Goal: Task Accomplishment & Management: Use online tool/utility

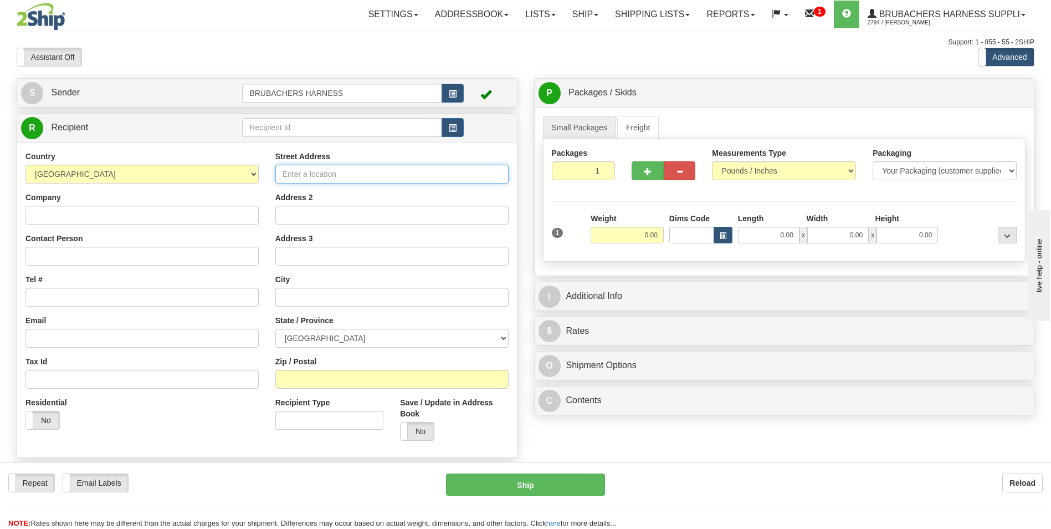
click at [394, 181] on input "Street Address" at bounding box center [391, 174] width 233 height 19
paste input "[STREET_ADDRESS]"
type input "[STREET_ADDRESS]"
click at [310, 385] on input "Zip / Postal" at bounding box center [391, 379] width 233 height 19
click at [304, 385] on input "Zip / Postal" at bounding box center [391, 379] width 233 height 19
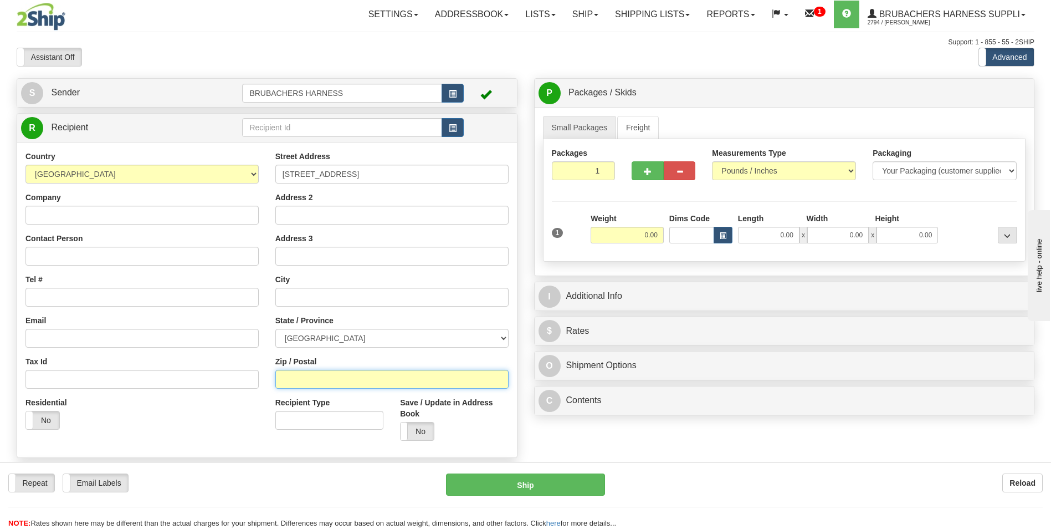
paste input "K2H 8T1"
type input "K2H 8T1"
click at [152, 431] on div "Residential Yes No" at bounding box center [142, 417] width 250 height 41
type input "NEPEAN"
select select "ON"
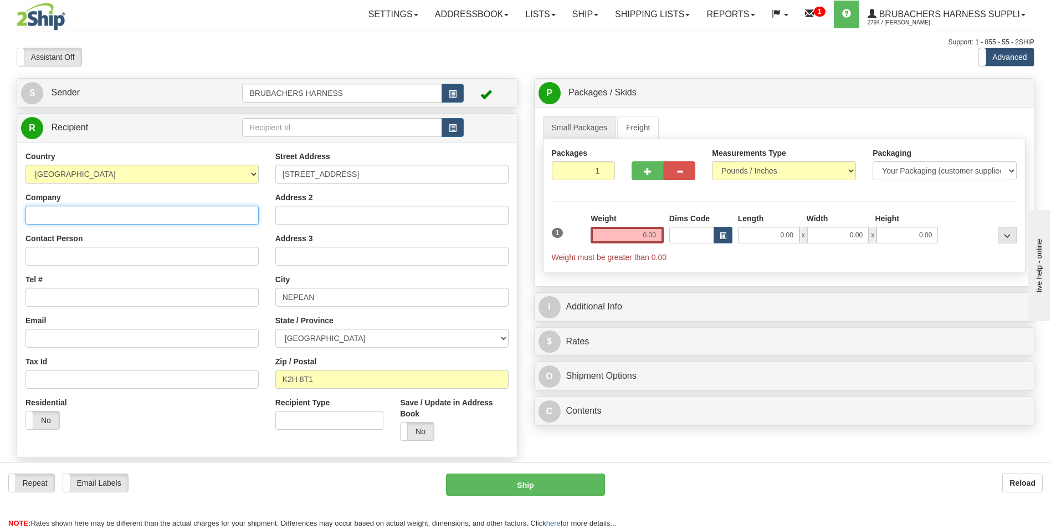
click at [62, 213] on input "Company" at bounding box center [141, 215] width 233 height 19
click at [93, 213] on input "Company" at bounding box center [141, 215] width 233 height 19
paste input "[PERSON_NAME] PARKS"
type input "[PERSON_NAME] PARKS"
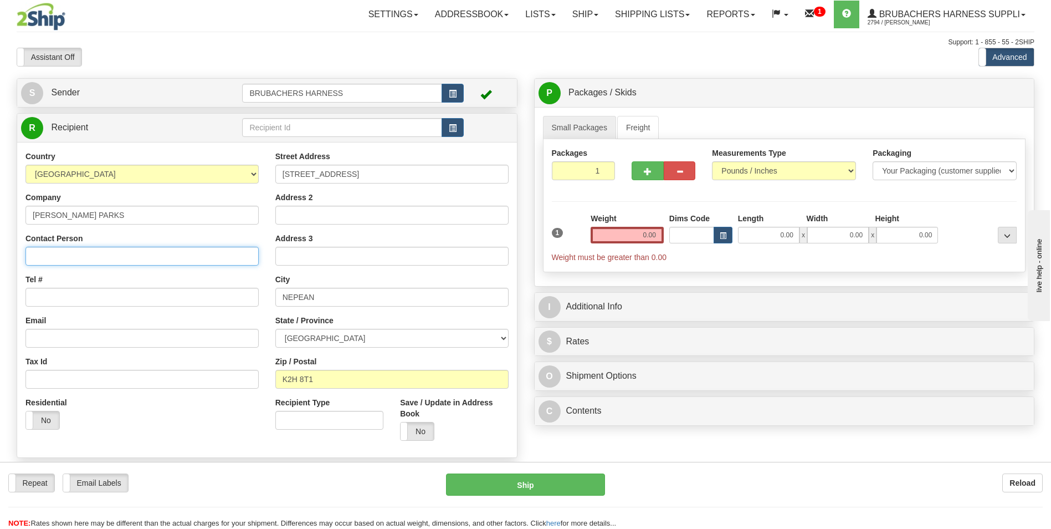
click at [82, 254] on input "Contact Person" at bounding box center [141, 256] width 233 height 19
paste input "[PERSON_NAME] PARKS"
type input "[PERSON_NAME] PARKS"
click at [652, 244] on div "Weight 0.00" at bounding box center [627, 232] width 79 height 39
click at [649, 237] on input "0.00" at bounding box center [627, 235] width 73 height 17
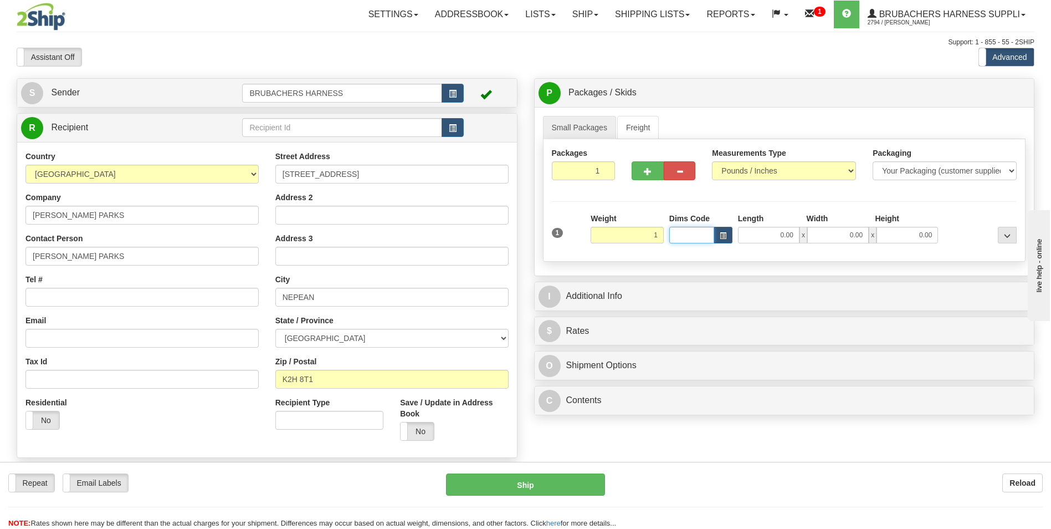
type input "1.00"
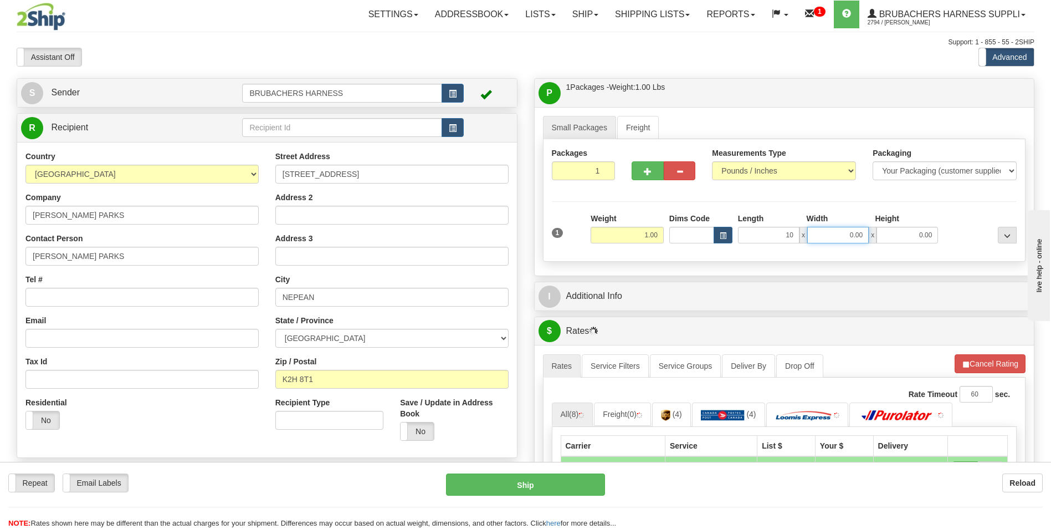
type input "10.00"
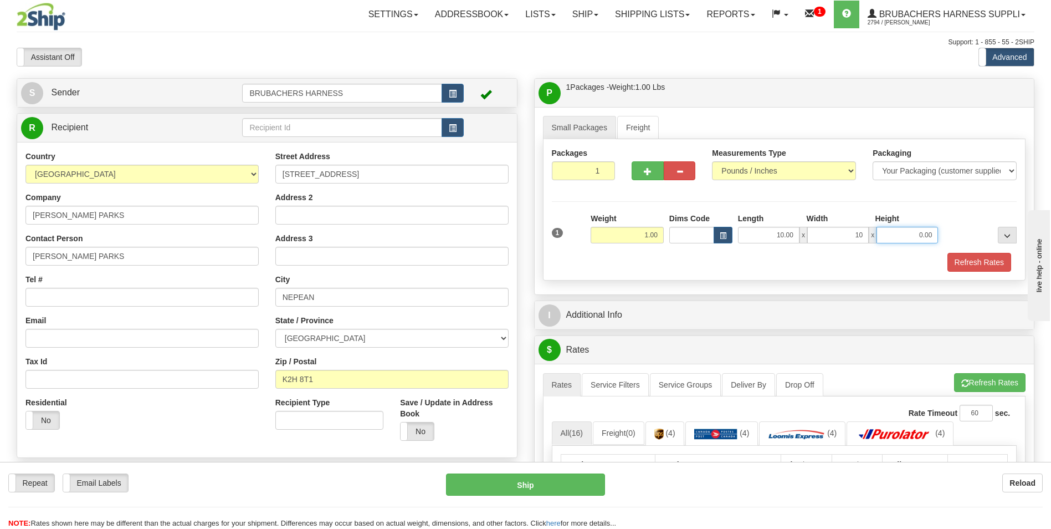
type input "10.00"
click at [981, 287] on div "Small Packages Freight Packages 1 1 Measurements Type" at bounding box center [785, 200] width 500 height 187
type input "1.00"
click at [981, 264] on button "Refresh Rates" at bounding box center [980, 262] width 64 height 19
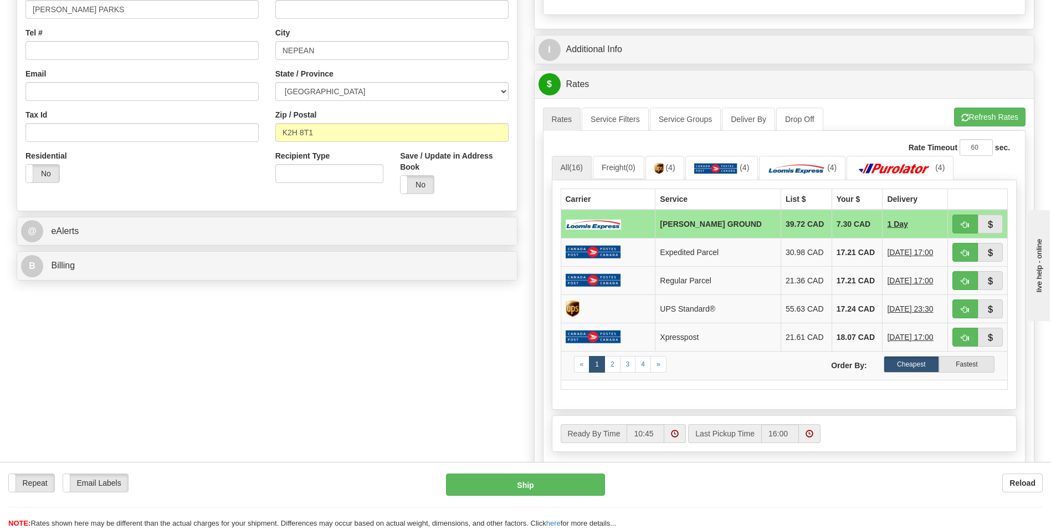
scroll to position [222, 0]
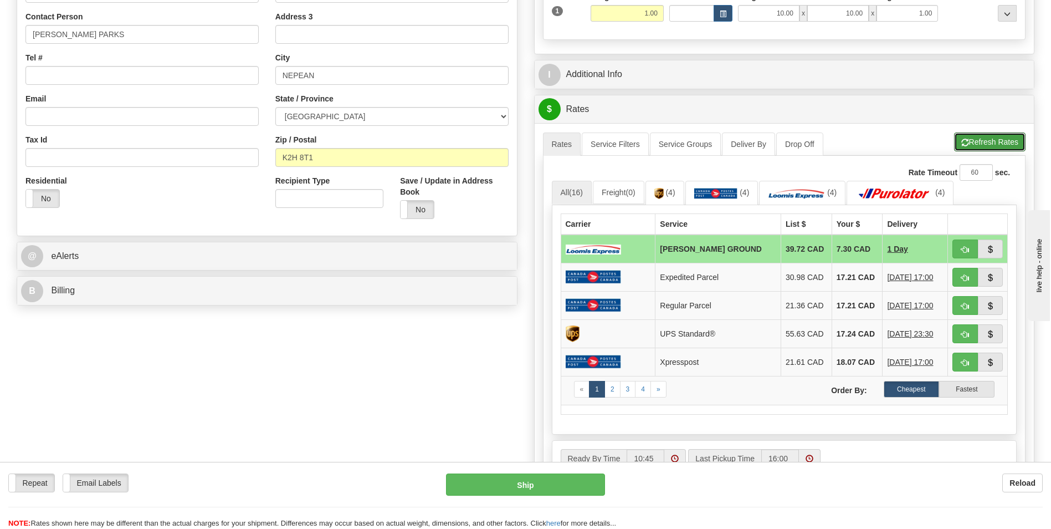
click at [1001, 141] on button "Refresh Rates" at bounding box center [990, 141] width 72 height 19
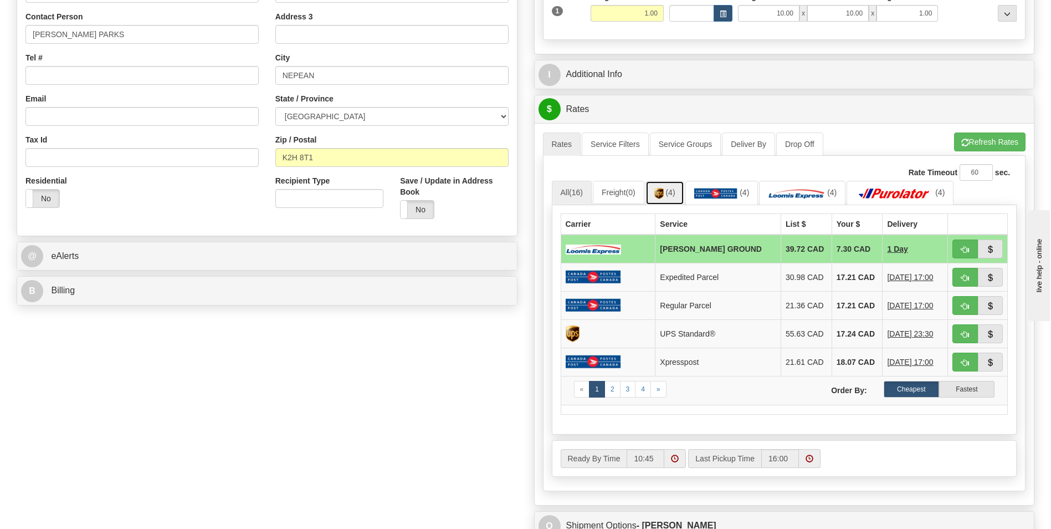
click at [682, 193] on link "(4)" at bounding box center [665, 193] width 39 height 24
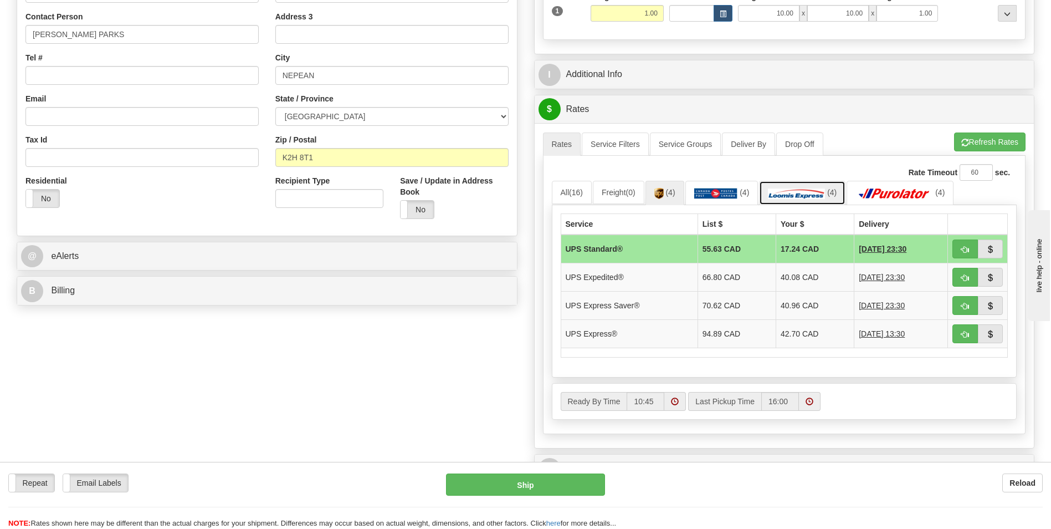
click at [794, 191] on img at bounding box center [796, 193] width 57 height 11
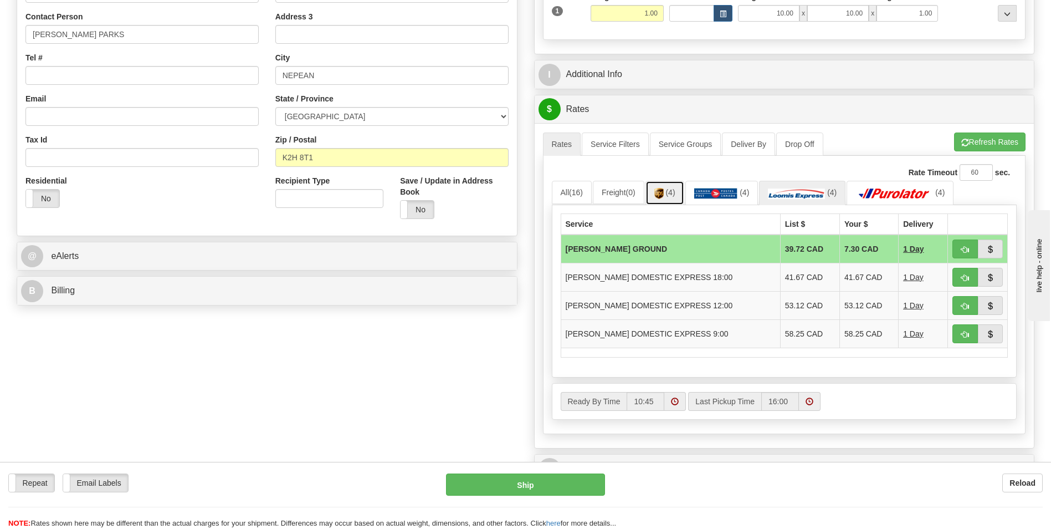
click at [670, 200] on link "(4)" at bounding box center [665, 193] width 39 height 24
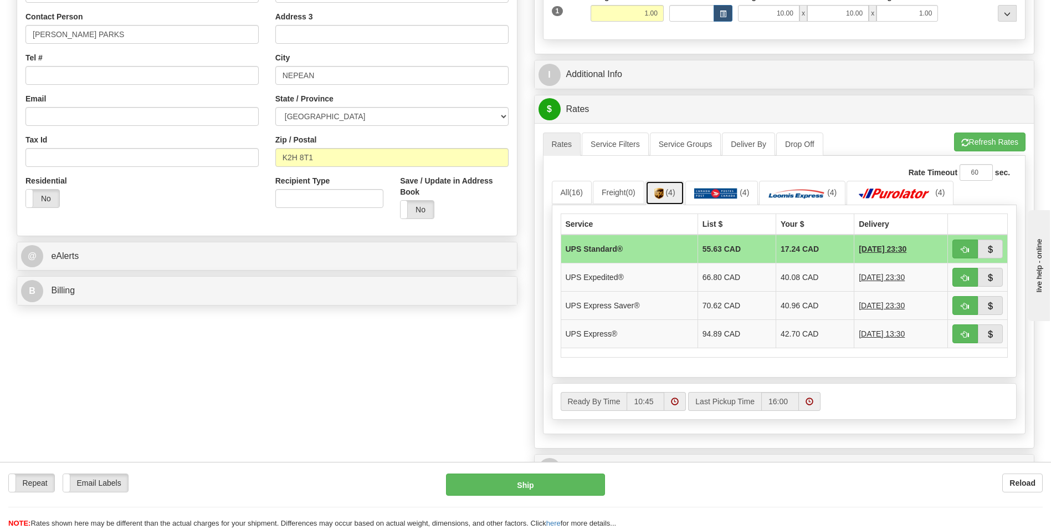
click at [669, 192] on link "(4)" at bounding box center [665, 193] width 39 height 24
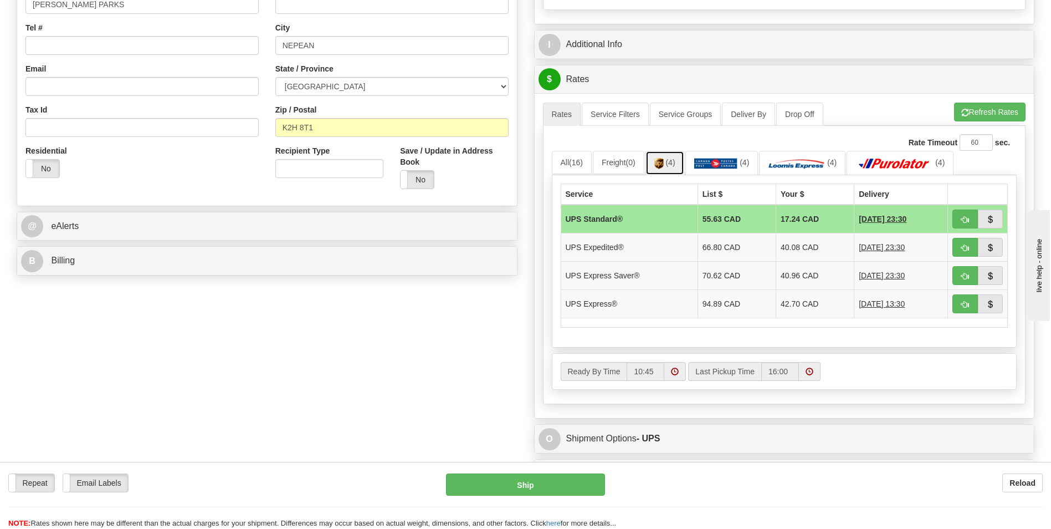
scroll to position [277, 0]
